Goal: Task Accomplishment & Management: Manage account settings

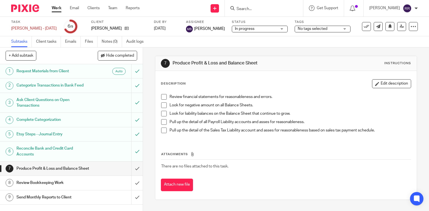
click at [68, 171] on h1 "Produce Profit & Loss and Balance Sheet" at bounding box center [52, 168] width 73 height 8
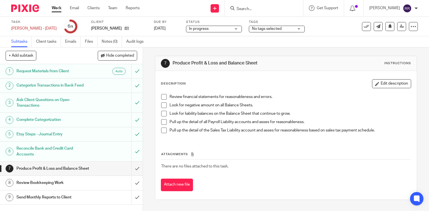
click at [161, 95] on span at bounding box center [164, 97] width 6 height 6
click at [162, 106] on span at bounding box center [164, 105] width 6 height 6
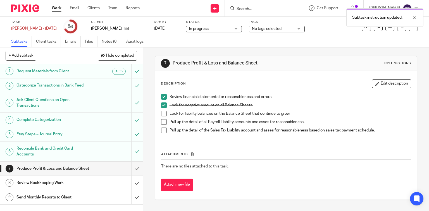
click at [163, 115] on span at bounding box center [164, 114] width 6 height 6
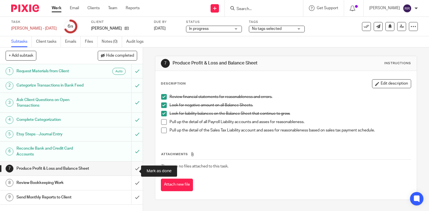
click at [133, 172] on input "submit" at bounding box center [71, 169] width 143 height 14
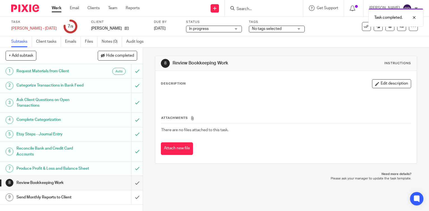
click at [271, 29] on span "No tags selected" at bounding box center [273, 29] width 42 height 6
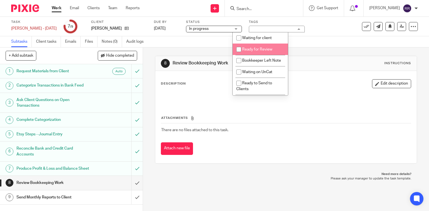
click at [259, 49] on span "Ready for Review" at bounding box center [257, 49] width 30 height 4
checkbox input "true"
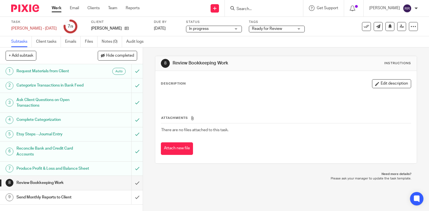
click at [283, 192] on div "8 Review Bookkeeping Work Instructions Description Edit description Attachments…" at bounding box center [286, 129] width 286 height 164
click at [96, 9] on link "Clients" at bounding box center [93, 8] width 12 height 6
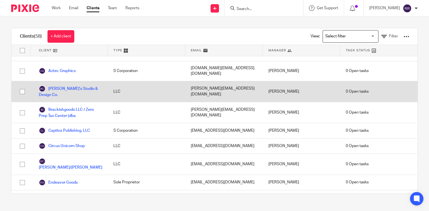
scroll to position [89, 0]
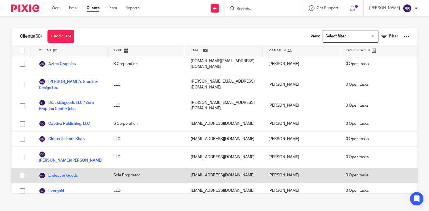
click at [57, 172] on link "Endeavor Goods" at bounding box center [58, 175] width 39 height 7
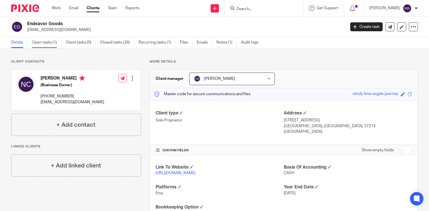
click at [46, 40] on link "Open tasks (1)" at bounding box center [47, 42] width 30 height 11
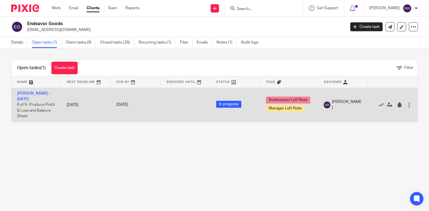
click at [285, 109] on span "Manager Left Note" at bounding box center [285, 108] width 39 height 7
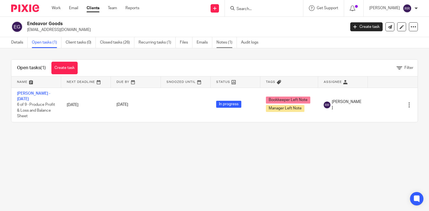
click at [225, 45] on link "Notes (1)" at bounding box center [226, 42] width 20 height 11
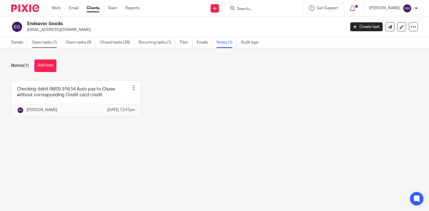
click at [46, 41] on link "Open tasks (1)" at bounding box center [47, 42] width 30 height 11
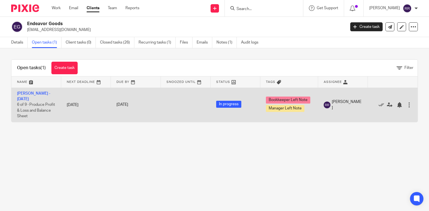
click at [42, 109] on span "6 of 9 · Produce Profit & Loss and Balance Sheet" at bounding box center [36, 110] width 38 height 15
click at [31, 93] on link "[PERSON_NAME] - [DATE]" at bounding box center [33, 96] width 33 height 9
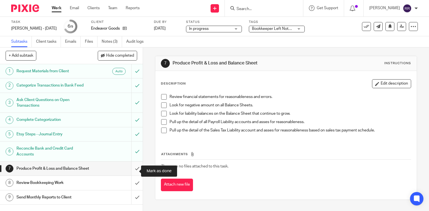
click at [131, 173] on input "submit" at bounding box center [71, 169] width 143 height 14
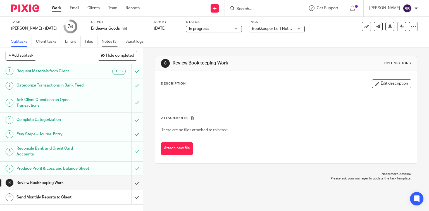
click at [110, 40] on link "Notes (3)" at bounding box center [112, 41] width 20 height 11
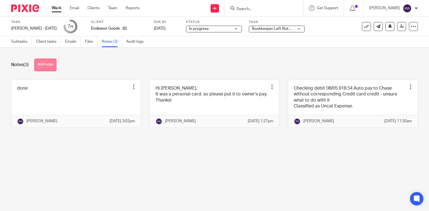
click at [54, 65] on button "Add note" at bounding box center [45, 65] width 22 height 13
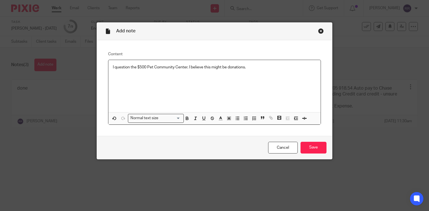
click at [185, 68] on p "I question the $500 Pet Community Center. I believe this might be donations." at bounding box center [215, 67] width 204 height 6
click at [251, 66] on p "I question the $500 Pet Community Center on the credit card. I believe this mig…" at bounding box center [215, 67] width 204 height 6
click at [252, 66] on p "I question the $500 Pet Community Center on the credit card. I believe this mig…" at bounding box center [215, 67] width 204 height 6
click at [310, 148] on input "Save" at bounding box center [313, 148] width 26 height 12
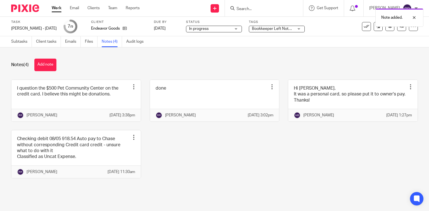
click at [274, 29] on span "Bookkeeper Left Note + 1" at bounding box center [274, 29] width 45 height 4
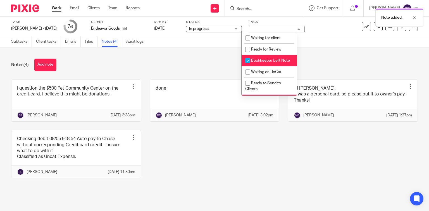
click at [272, 62] on span "Bookkeeper Left Note" at bounding box center [270, 61] width 39 height 4
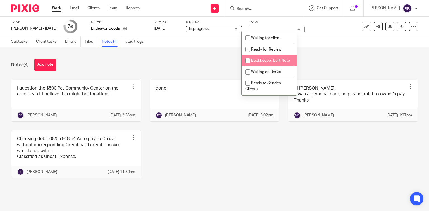
click at [261, 63] on li "Bookkeeper Left Note" at bounding box center [269, 60] width 55 height 11
checkbox input "true"
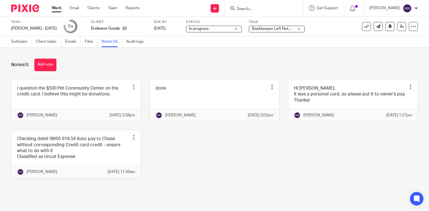
click at [337, 162] on div "I question the $500 Pet Community Center on the credit card. I believe this mig…" at bounding box center [210, 133] width 415 height 107
click at [15, 40] on link "Subtasks" at bounding box center [21, 41] width 21 height 11
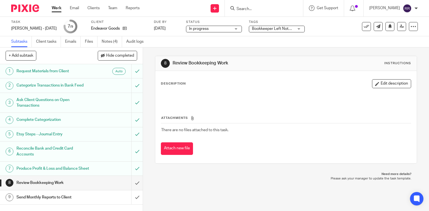
click at [286, 28] on div "Bookkeeper Left Note + 1" at bounding box center [277, 29] width 56 height 7
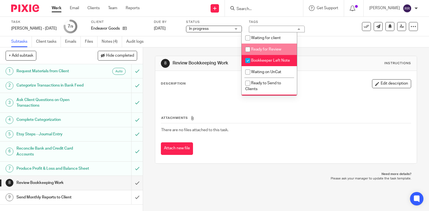
click at [249, 49] on input "checkbox" at bounding box center [247, 49] width 11 height 11
checkbox input "true"
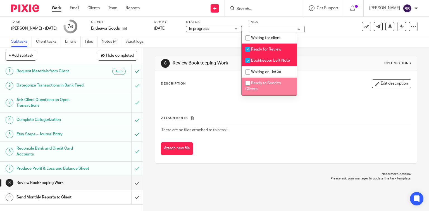
click at [267, 178] on p "Please ask your manager to update the task template." at bounding box center [286, 178] width 251 height 4
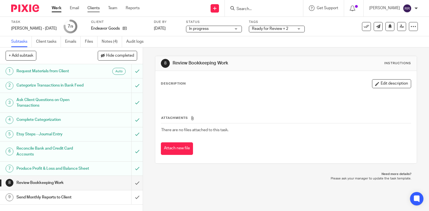
click at [95, 9] on link "Clients" at bounding box center [93, 8] width 12 height 6
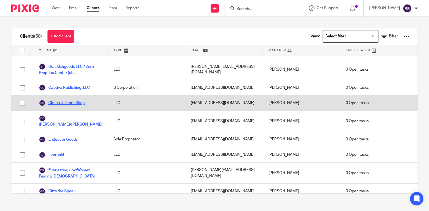
scroll to position [134, 0]
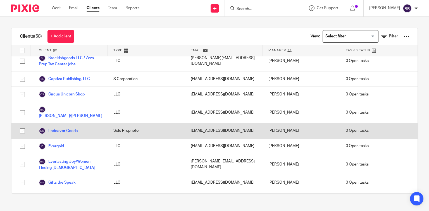
click at [70, 128] on link "Endeavor Goods" at bounding box center [58, 131] width 39 height 7
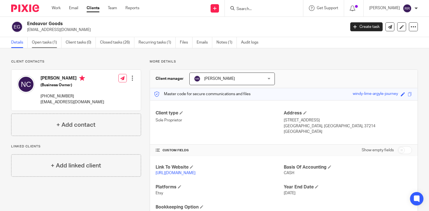
click at [47, 44] on link "Open tasks (1)" at bounding box center [47, 42] width 30 height 11
